Goal: Browse casually: Explore the website without a specific task or goal

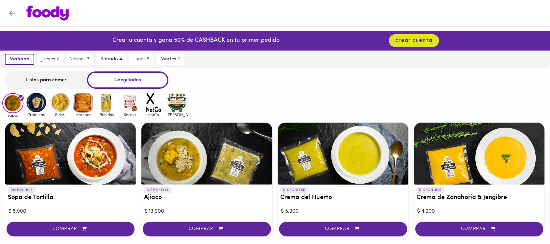
click at [39, 101] on img at bounding box center [36, 102] width 21 height 21
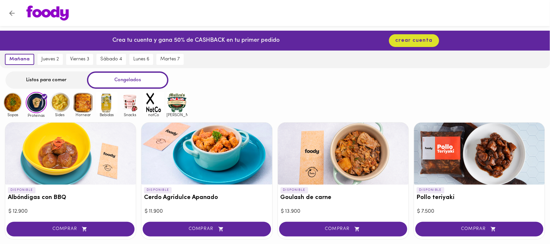
click at [60, 99] on img at bounding box center [59, 102] width 21 height 21
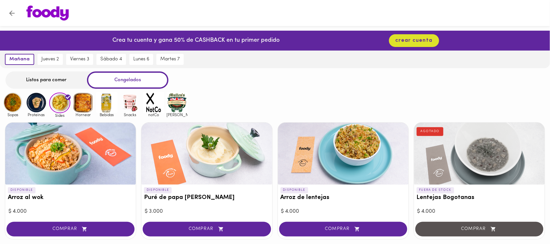
click at [83, 99] on img at bounding box center [83, 102] width 21 height 21
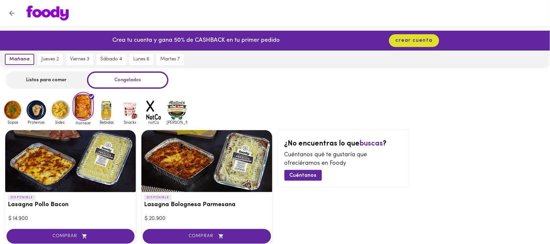
click at [110, 101] on img at bounding box center [106, 109] width 21 height 21
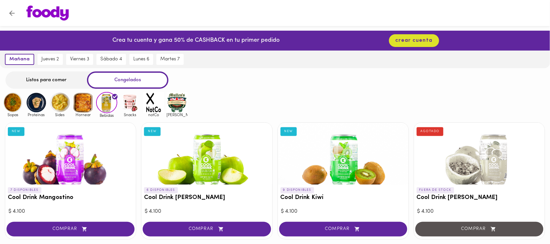
click at [133, 103] on img at bounding box center [130, 102] width 21 height 21
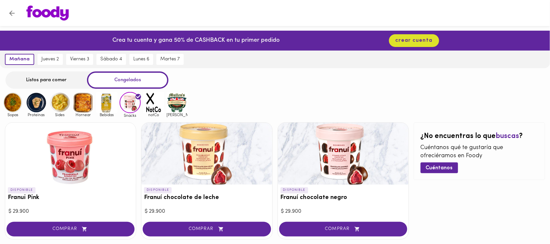
click at [172, 97] on img at bounding box center [177, 102] width 21 height 21
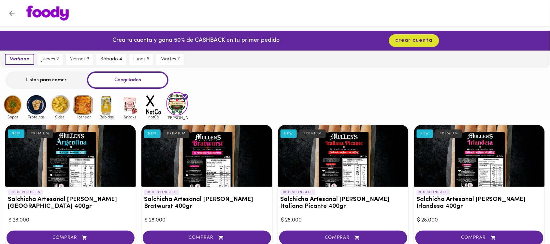
click at [10, 103] on img at bounding box center [12, 104] width 21 height 21
